Goal: Task Accomplishment & Management: Complete application form

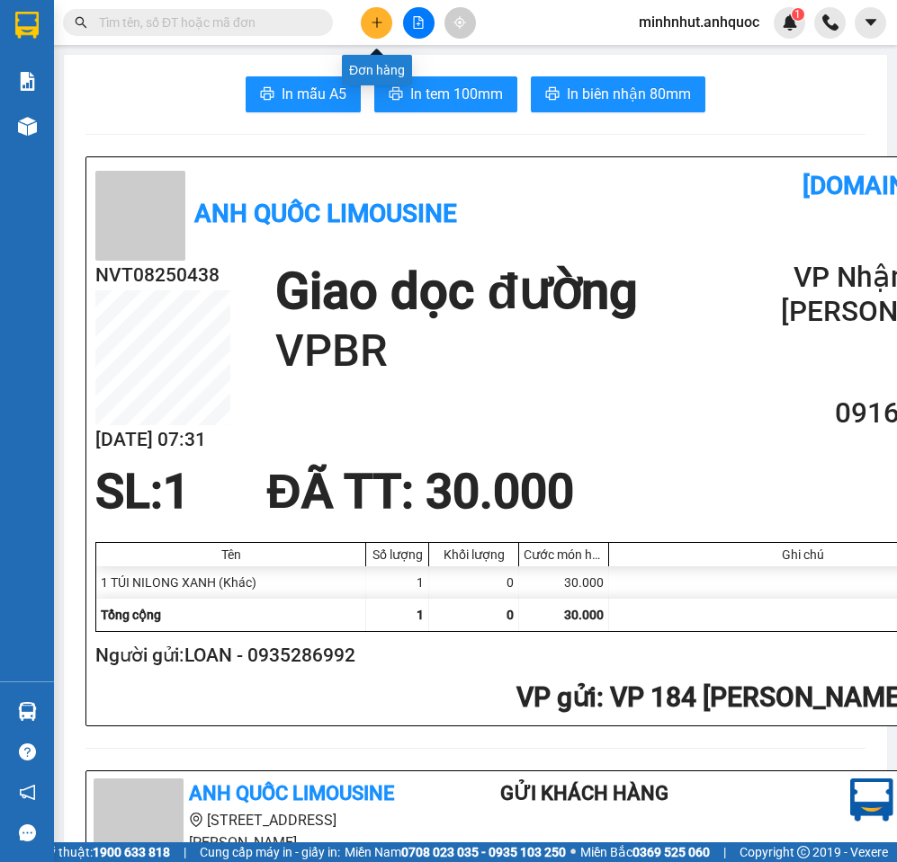
click at [380, 22] on icon "plus" at bounding box center [376, 22] width 10 height 1
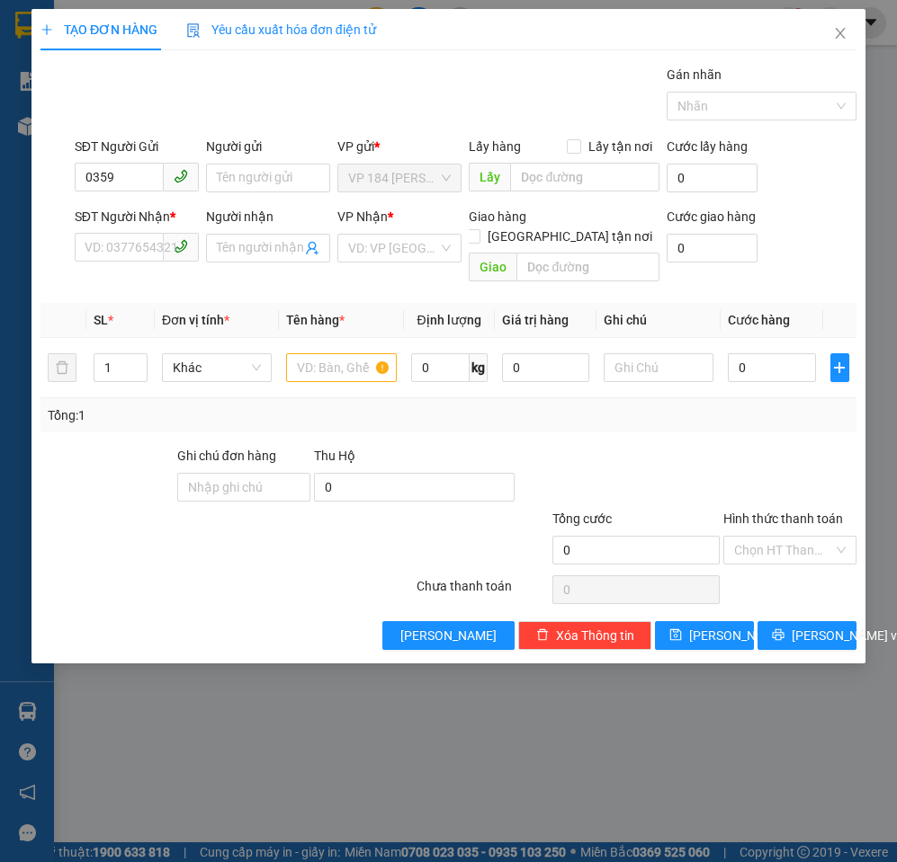
click at [380, 22] on div "TẠO ĐƠN HÀNG Yêu cầu xuất hóa đơn điện tử" at bounding box center [448, 29] width 816 height 41
click at [138, 177] on input "0359" at bounding box center [119, 177] width 89 height 29
type input "0359251168"
click at [159, 220] on div "0359251168 - CTY GARAN" at bounding box center [159, 214] width 148 height 20
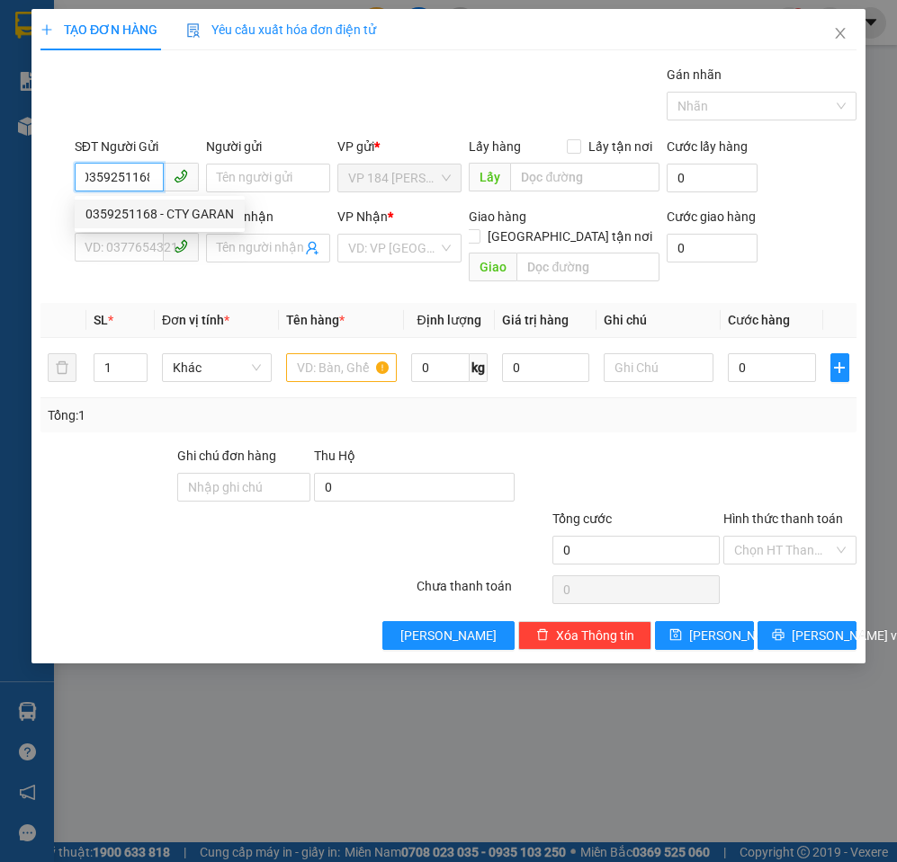
type input "CTY GARAN"
type input "0937462786"
type input "[PERSON_NAME]"
type input "VPVT"
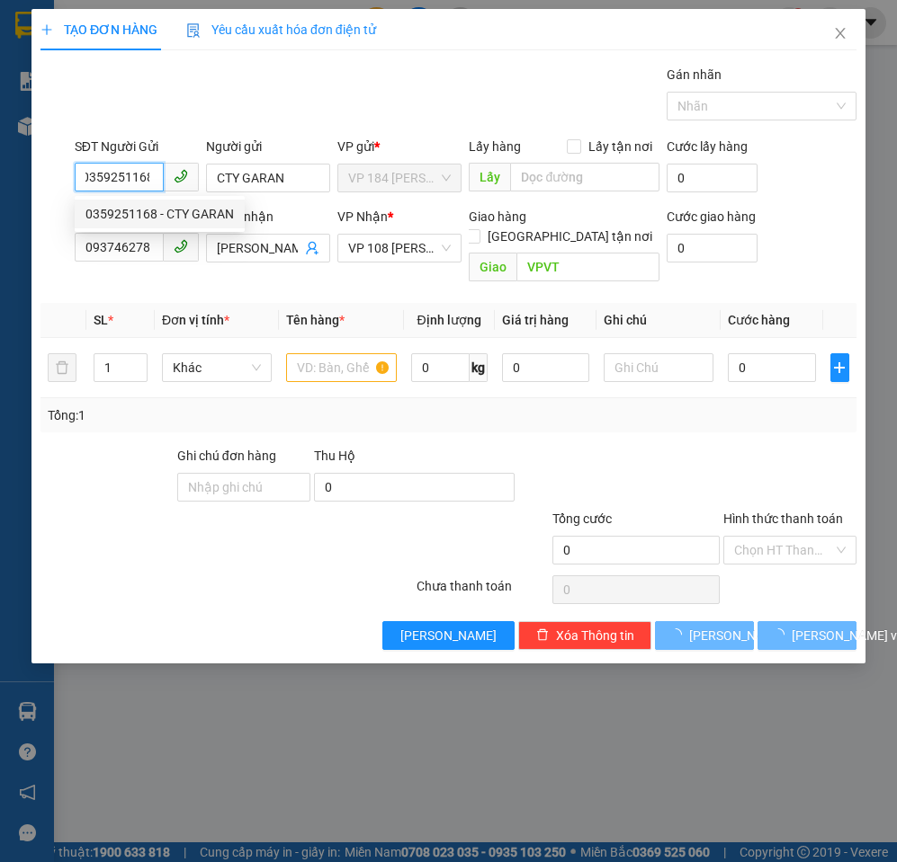
type input "40.000"
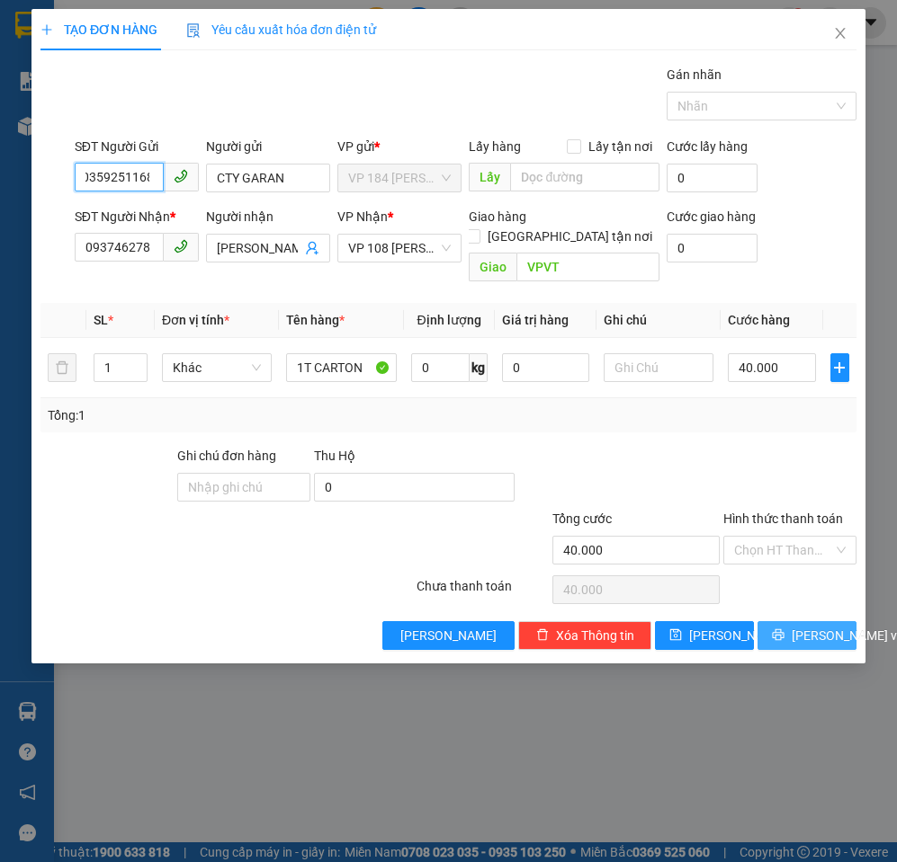
type input "0359251168"
click at [803, 626] on span "[PERSON_NAME] và In" at bounding box center [854, 636] width 126 height 20
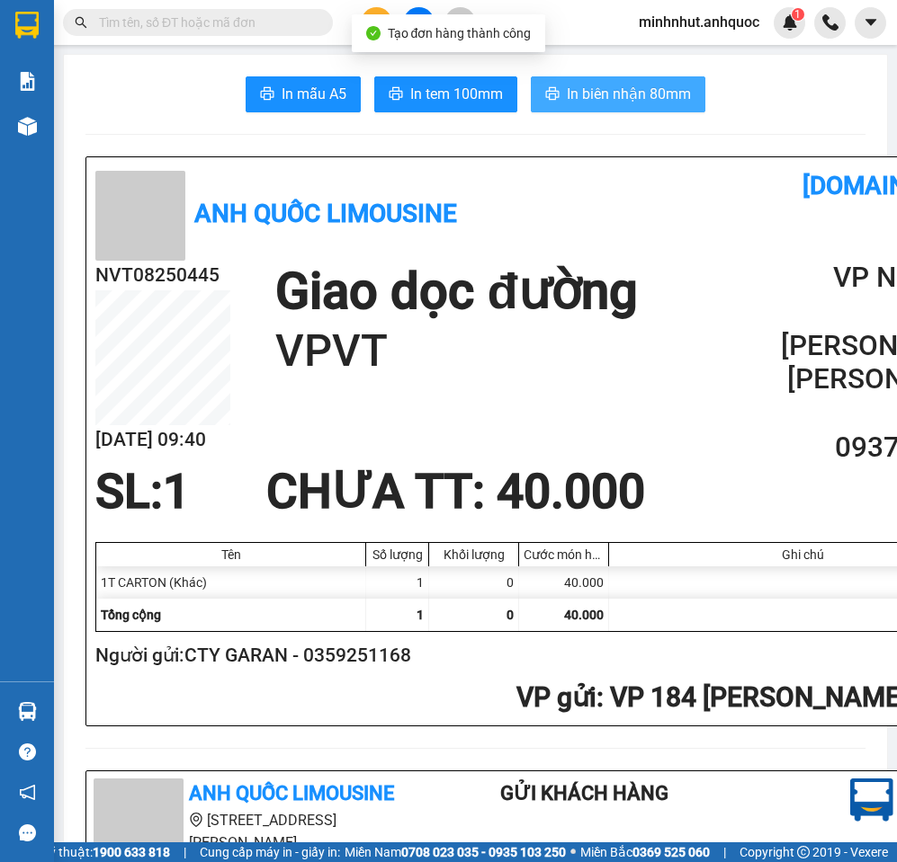
click at [585, 80] on button "In biên nhận 80mm" at bounding box center [618, 94] width 174 height 36
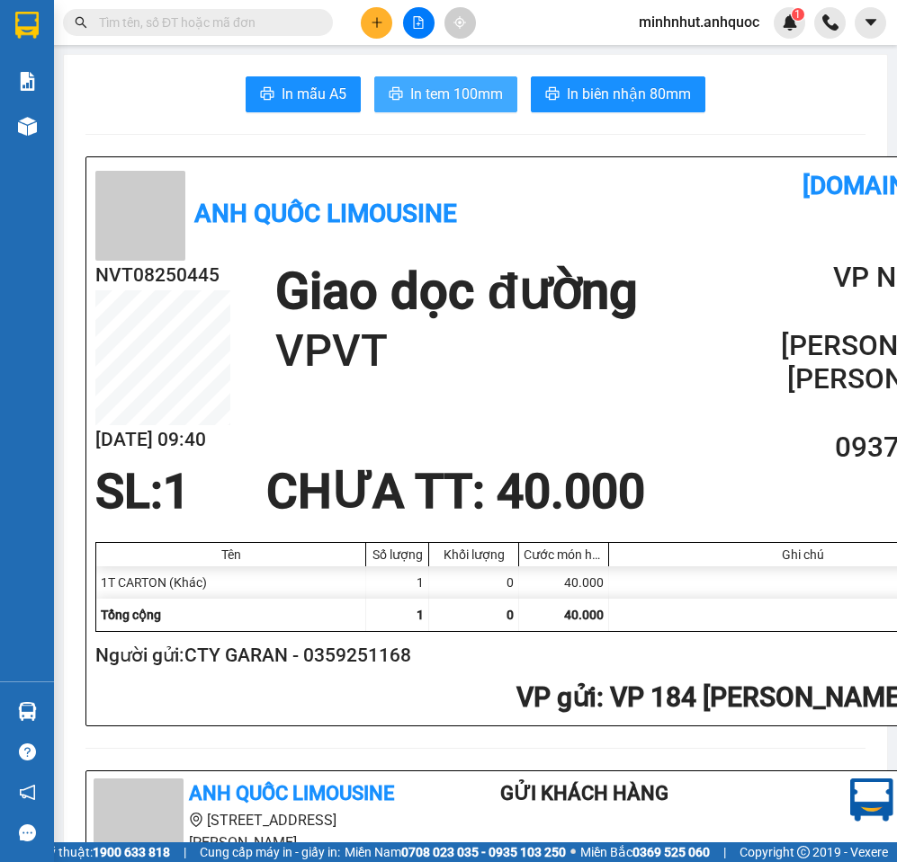
click at [410, 89] on span "In tem 100mm" at bounding box center [456, 94] width 93 height 22
